Goal: Task Accomplishment & Management: Use online tool/utility

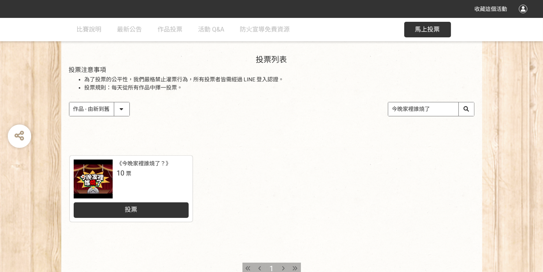
scroll to position [117, 0]
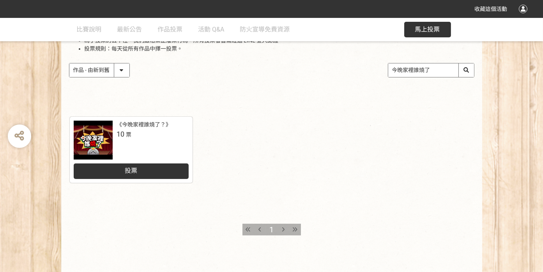
click at [144, 175] on div "投票" at bounding box center [131, 172] width 115 height 16
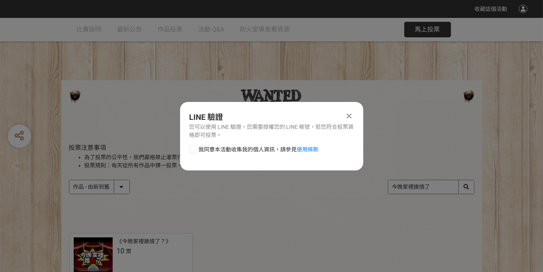
scroll to position [0, 0]
click at [347, 117] on icon at bounding box center [348, 116] width 5 height 8
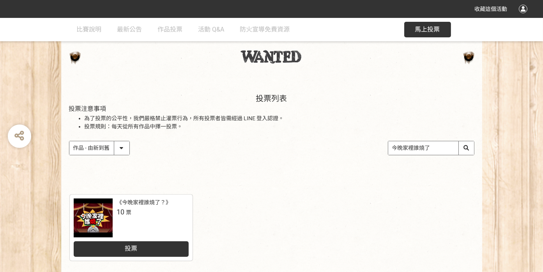
scroll to position [117, 0]
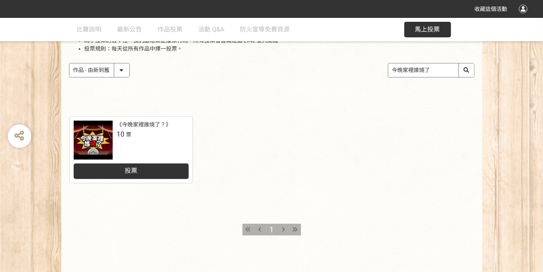
click at [162, 175] on div "投票" at bounding box center [131, 172] width 115 height 16
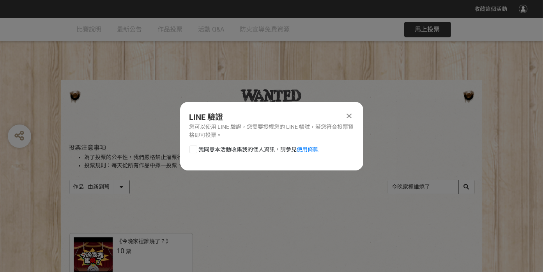
click at [197, 150] on div at bounding box center [193, 150] width 8 height 8
checkbox input "true"
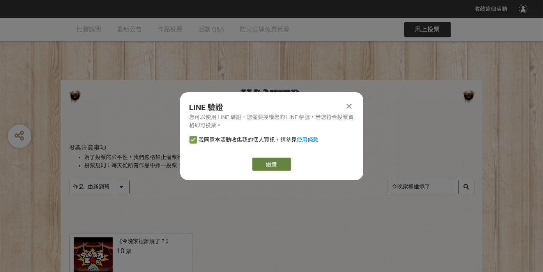
click at [269, 164] on link "繼續" at bounding box center [271, 164] width 39 height 13
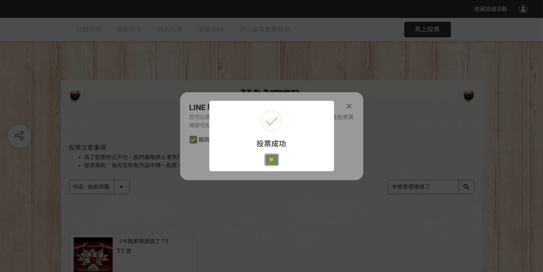
click at [273, 161] on button "好" at bounding box center [271, 160] width 12 height 11
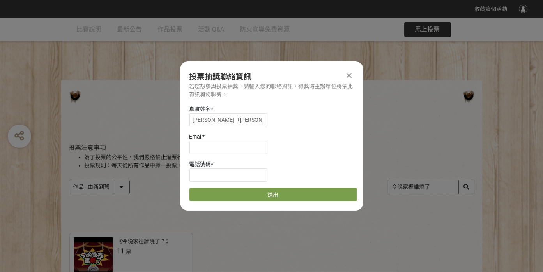
click at [350, 74] on icon at bounding box center [348, 76] width 5 height 8
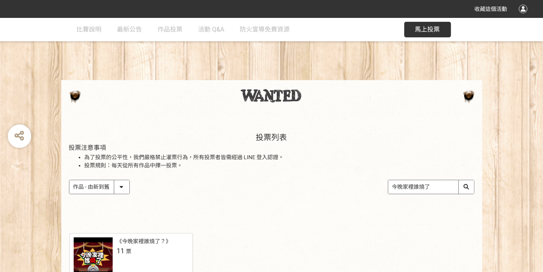
scroll to position [117, 0]
